Goal: Task Accomplishment & Management: Complete application form

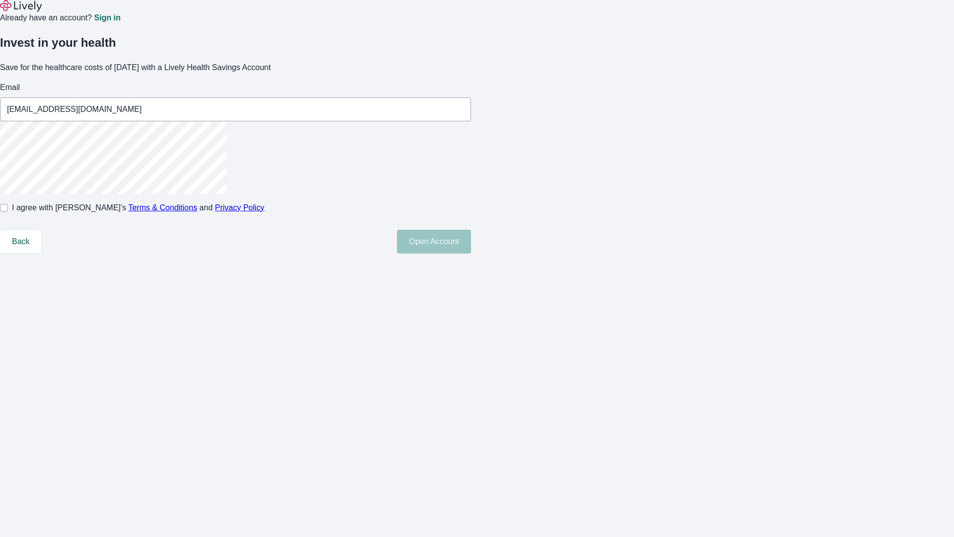
click at [8, 212] on input "I agree with Lively’s Terms & Conditions and Privacy Policy" at bounding box center [4, 208] width 8 height 8
checkbox input "true"
click at [471, 253] on button "Open Account" at bounding box center [434, 242] width 74 height 24
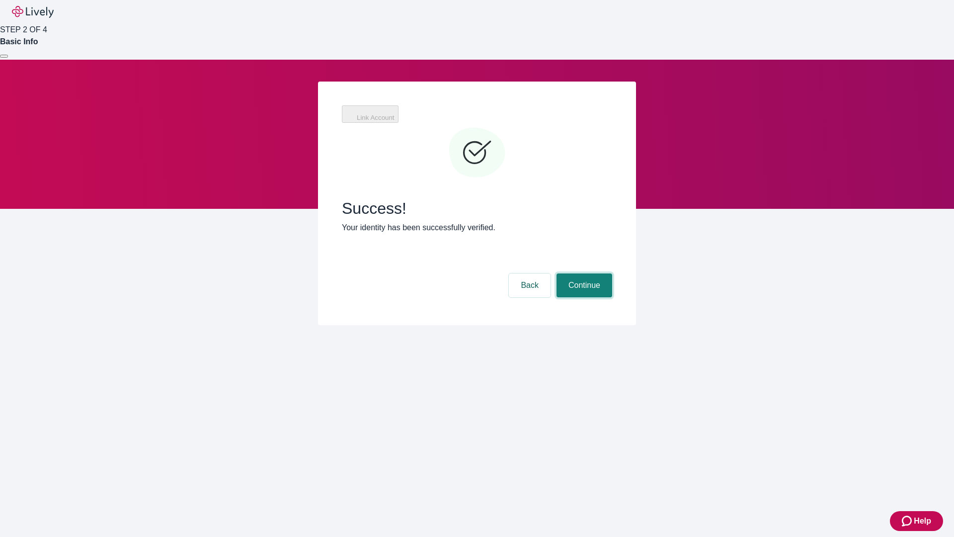
click at [583, 273] on button "Continue" at bounding box center [585, 285] width 56 height 24
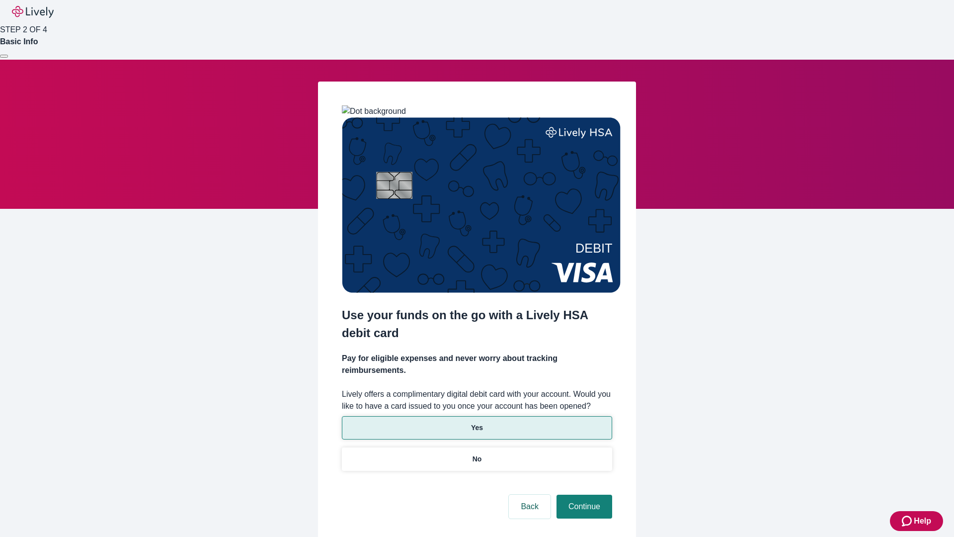
click at [477, 422] on p "Yes" at bounding box center [477, 427] width 12 height 10
click at [583, 494] on button "Continue" at bounding box center [585, 506] width 56 height 24
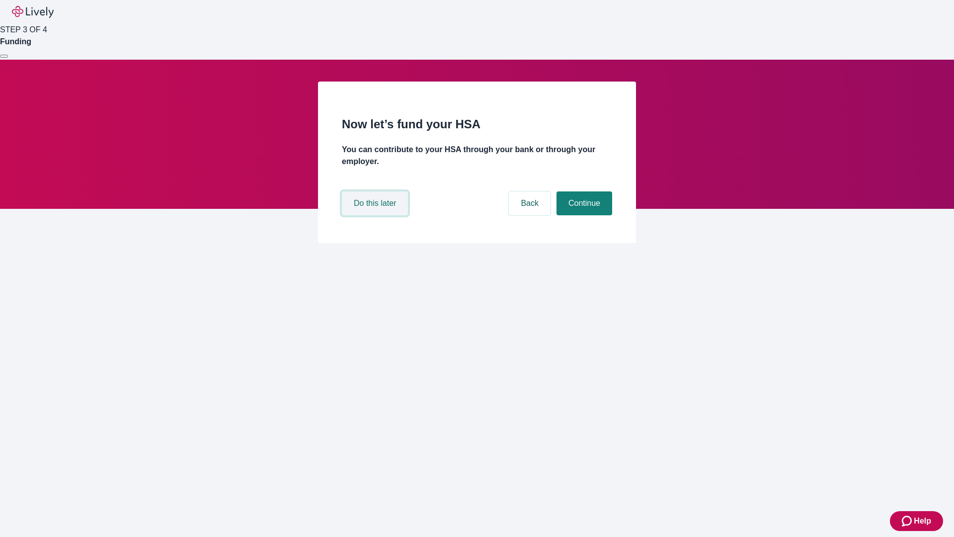
click at [376, 215] on button "Do this later" at bounding box center [375, 203] width 66 height 24
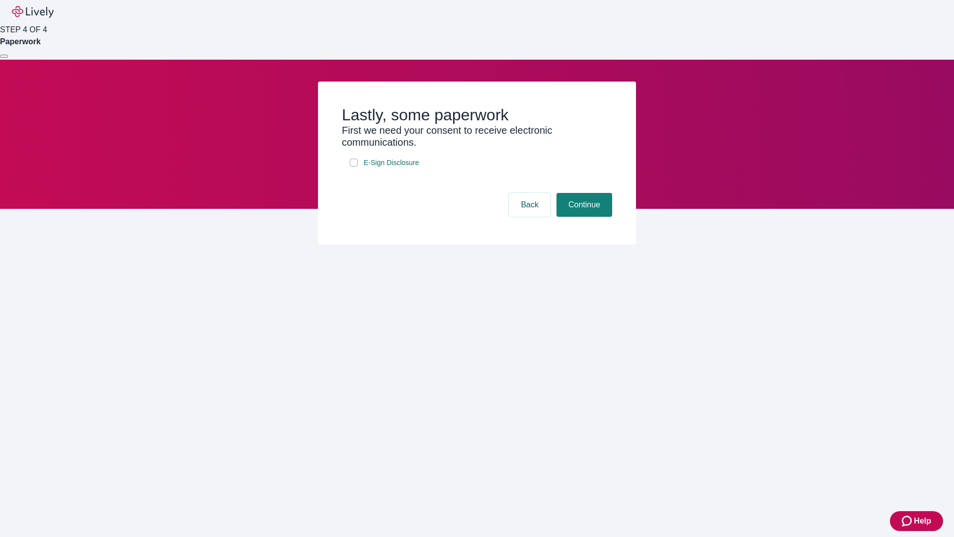
click at [354, 166] on input "E-Sign Disclosure" at bounding box center [354, 163] width 8 height 8
checkbox input "true"
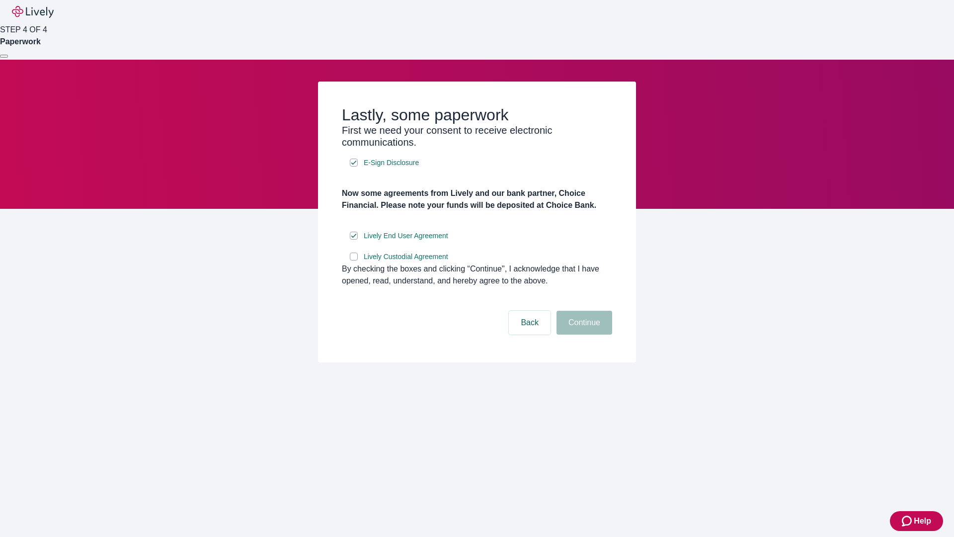
click at [354, 260] on input "Lively Custodial Agreement" at bounding box center [354, 256] width 8 height 8
checkbox input "true"
click at [583, 334] on button "Continue" at bounding box center [585, 323] width 56 height 24
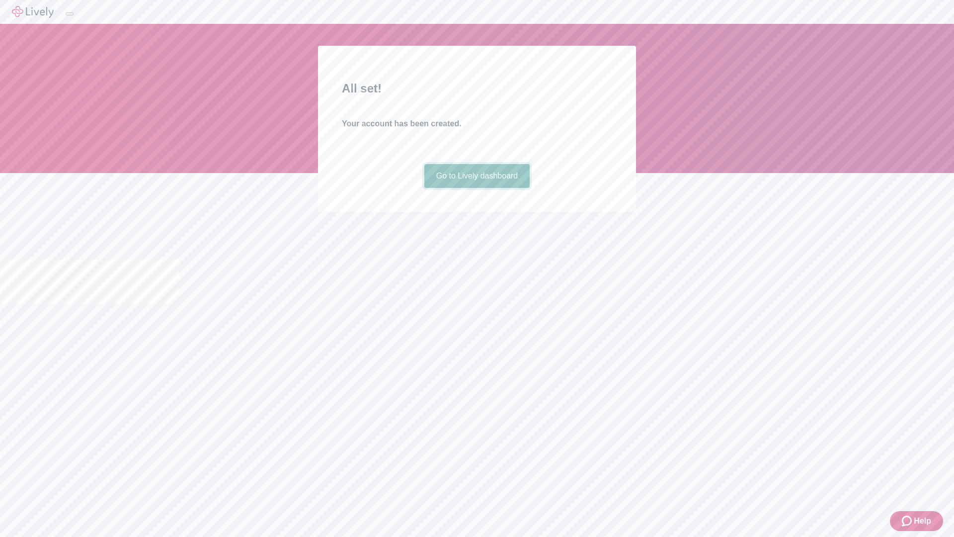
click at [477, 188] on link "Go to Lively dashboard" at bounding box center [477, 176] width 106 height 24
